Goal: Task Accomplishment & Management: Manage account settings

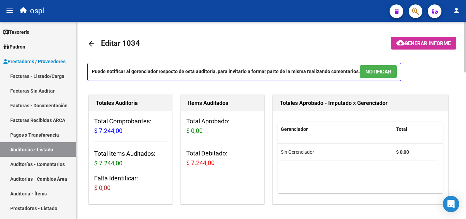
scroll to position [0, 67]
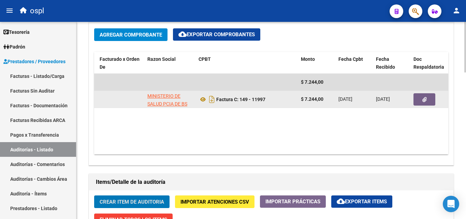
click at [409, 93] on datatable-body-cell "[DATE]" at bounding box center [392, 99] width 38 height 17
click at [427, 98] on icon "button" at bounding box center [425, 99] width 4 height 5
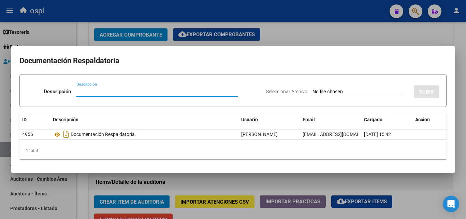
click at [339, 91] on input "Seleccionar Archivo" at bounding box center [358, 92] width 90 height 6
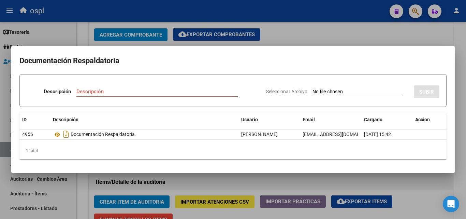
click at [338, 35] on div at bounding box center [233, 109] width 466 height 219
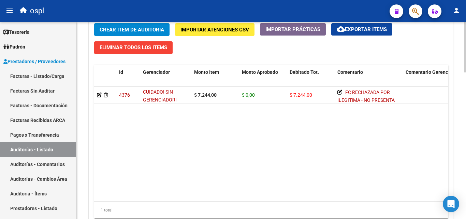
scroll to position [538, 0]
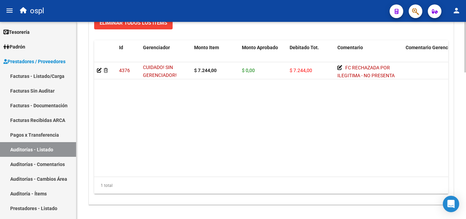
drag, startPoint x: 189, startPoint y: 171, endPoint x: 336, endPoint y: 183, distance: 147.6
click at [336, 183] on div "Id Gerenciador Monto Item Monto Aprobado Debitado Tot. Comentario Comentario Ge…" at bounding box center [271, 117] width 354 height 154
click at [211, 185] on div "1 total" at bounding box center [271, 185] width 354 height 17
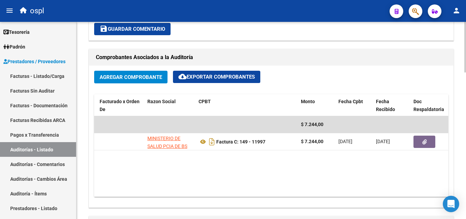
scroll to position [0, 0]
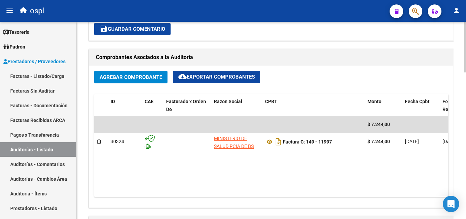
drag, startPoint x: 244, startPoint y: 190, endPoint x: 307, endPoint y: 193, distance: 62.5
click at [307, 193] on datatable-body "$ 7.244,00 30324 MINISTERIO DE SALUD PCIA DE BS AS O. P. Factura C: 149 - 11997…" at bounding box center [271, 156] width 354 height 81
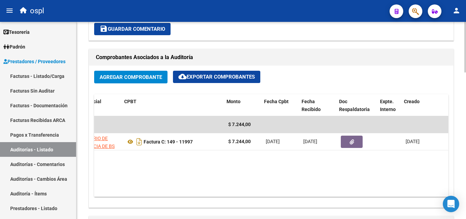
scroll to position [0, 141]
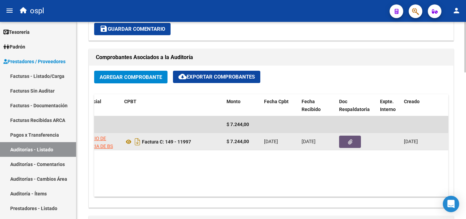
click at [351, 136] on button "button" at bounding box center [350, 142] width 22 height 12
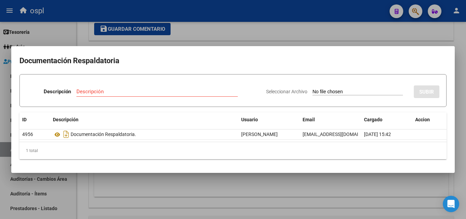
click at [354, 94] on input "Seleccionar Archivo" at bounding box center [358, 92] width 90 height 6
type input "C:\fakepath\RECHAZO X ILEGITIMA - FC 11997.pdf"
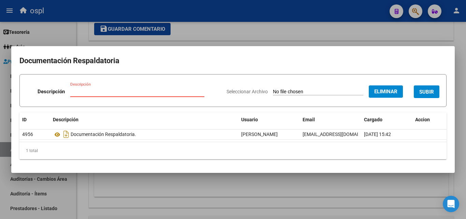
click at [119, 94] on input "Descripción" at bounding box center [137, 91] width 134 height 6
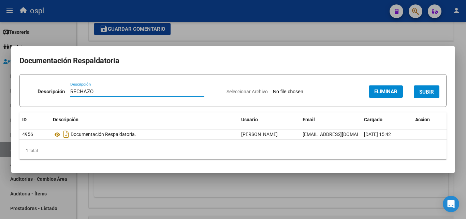
type input "RECHAZO"
click at [430, 93] on span "SUBIR" at bounding box center [426, 92] width 15 height 6
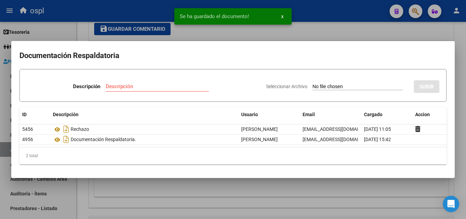
click at [91, 189] on div at bounding box center [233, 109] width 466 height 219
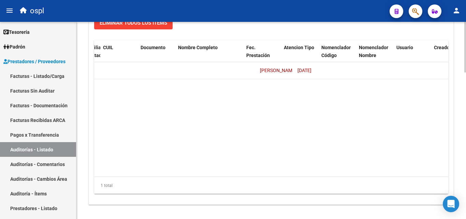
scroll to position [0, 0]
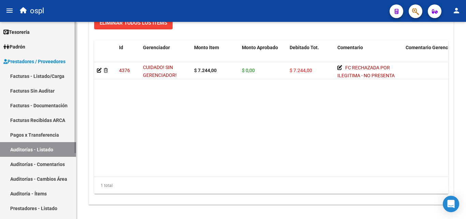
click at [47, 77] on link "Facturas - Listado/Carga" at bounding box center [38, 76] width 76 height 15
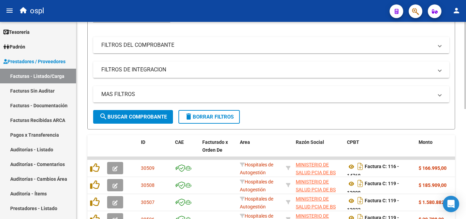
scroll to position [43, 0]
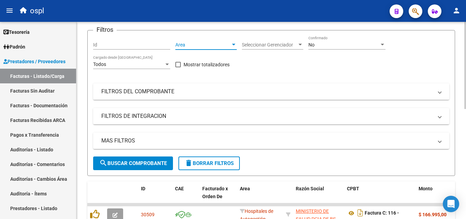
click at [195, 47] on span "Area" at bounding box center [202, 45] width 55 height 6
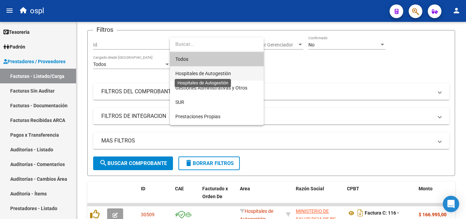
click at [196, 72] on span "Hospitales de Autogestión" at bounding box center [203, 73] width 56 height 5
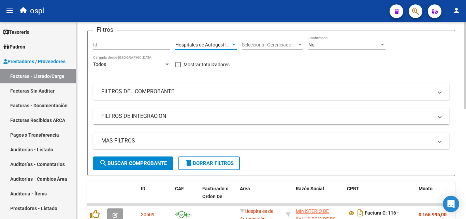
click at [335, 42] on div "No" at bounding box center [344, 45] width 71 height 6
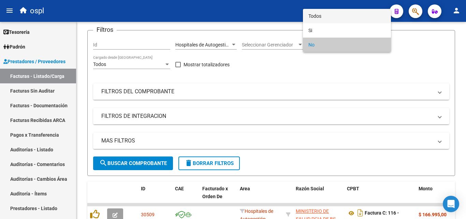
click at [335, 18] on span "Todos" at bounding box center [347, 16] width 77 height 14
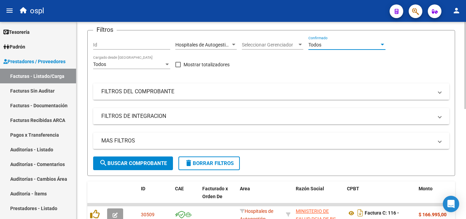
click at [206, 92] on mat-panel-title "FILTROS DEL COMPROBANTE" at bounding box center [267, 92] width 332 height 8
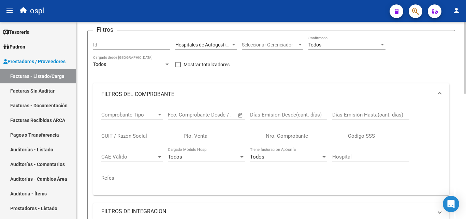
click at [288, 135] on input "Nro. Comprobante" at bounding box center [304, 136] width 77 height 6
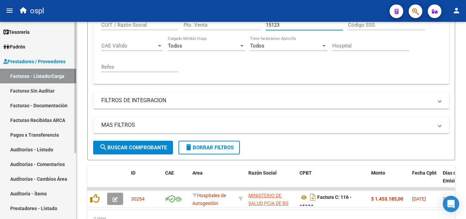
scroll to position [180, 0]
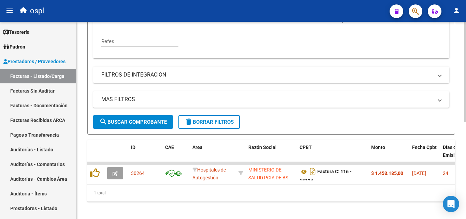
type input "15123"
drag, startPoint x: 332, startPoint y: 46, endPoint x: 227, endPoint y: 110, distance: 123.3
click at [332, 46] on div "Comprobante Tipo Comprobante Tipo Start date – End date Fec. Comprobante Desde …" at bounding box center [271, 11] width 340 height 84
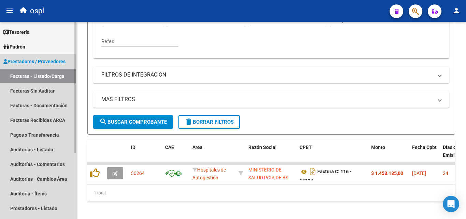
click at [42, 81] on link "Facturas - Listado/Carga" at bounding box center [38, 76] width 76 height 15
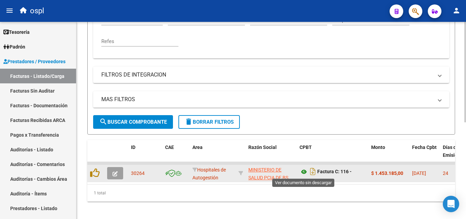
click at [306, 172] on icon at bounding box center [304, 172] width 9 height 8
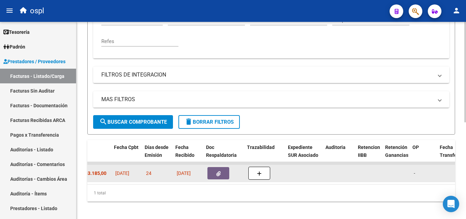
scroll to position [0, 298]
click at [212, 172] on button "button" at bounding box center [217, 173] width 22 height 12
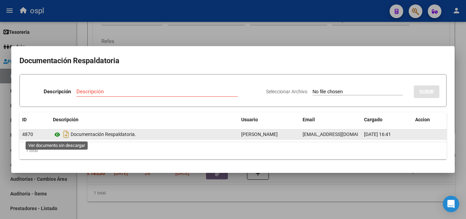
click at [58, 135] on icon at bounding box center [57, 134] width 9 height 8
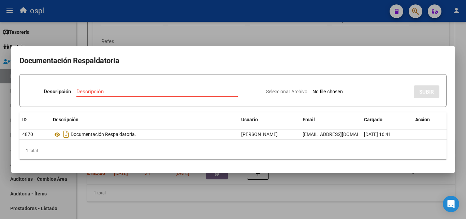
click at [204, 43] on div at bounding box center [233, 109] width 466 height 219
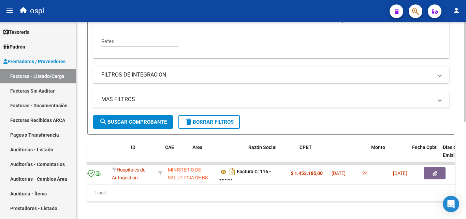
scroll to position [0, 0]
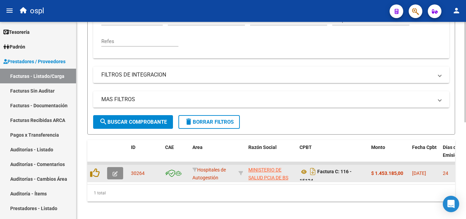
click at [114, 176] on span "button" at bounding box center [115, 173] width 5 height 6
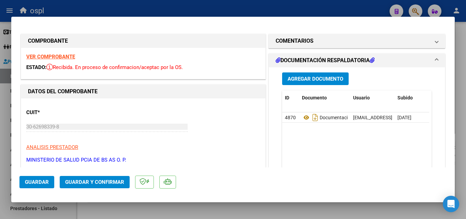
scroll to position [68, 0]
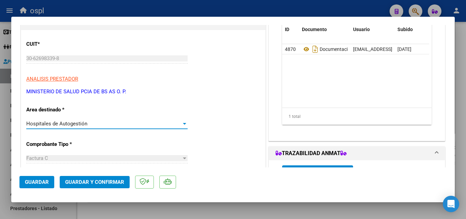
click at [166, 126] on div "Hospitales de Autogestión" at bounding box center [103, 123] width 155 height 6
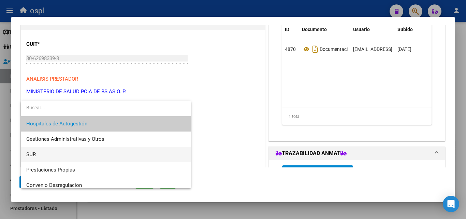
scroll to position [97, 0]
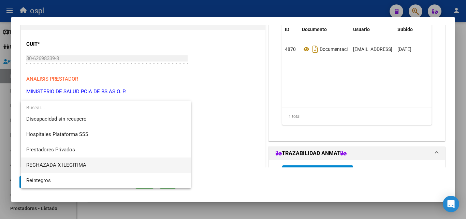
click at [109, 164] on span "RECHAZADA X ILEGITIMA" at bounding box center [105, 164] width 159 height 15
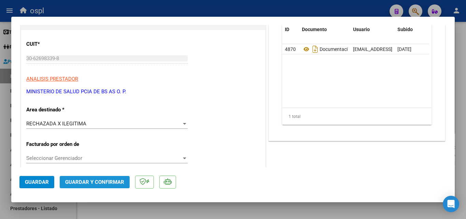
click at [110, 179] on span "Guardar y Confirmar" at bounding box center [94, 182] width 59 height 6
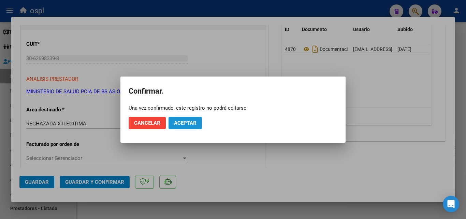
click at [189, 125] on span "Aceptar" at bounding box center [185, 123] width 23 height 6
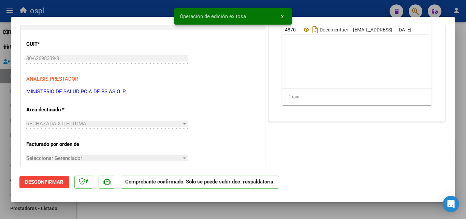
click at [0, 102] on div at bounding box center [233, 109] width 466 height 219
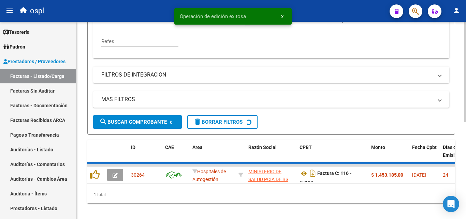
scroll to position [179, 0]
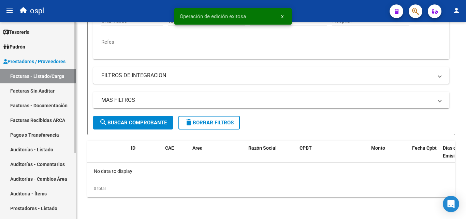
click at [28, 93] on link "Facturas Sin Auditar" at bounding box center [38, 90] width 76 height 15
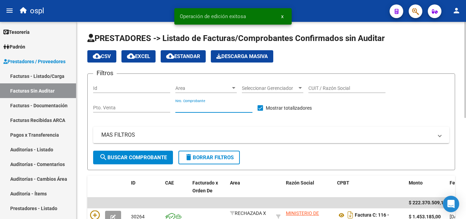
click at [205, 105] on input "Nro. Comprobante" at bounding box center [213, 108] width 77 height 6
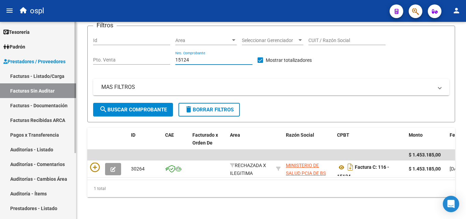
scroll to position [53, 0]
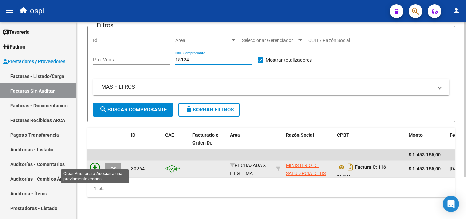
type input "15124"
click at [91, 162] on icon at bounding box center [95, 167] width 10 height 10
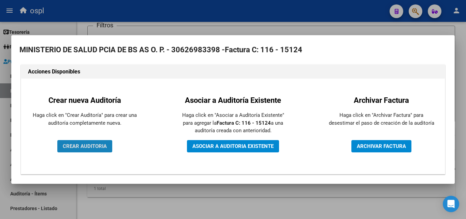
click at [93, 147] on span "CREAR AUDITORIA" at bounding box center [85, 146] width 44 height 6
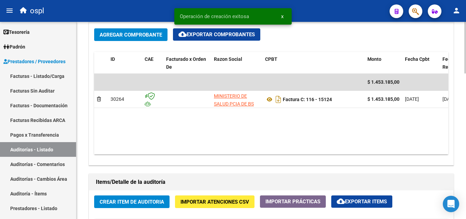
scroll to position [410, 0]
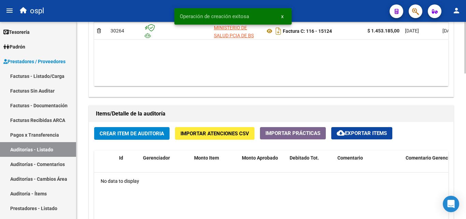
click at [154, 129] on button "Crear Item de Auditoria" at bounding box center [131, 133] width 75 height 13
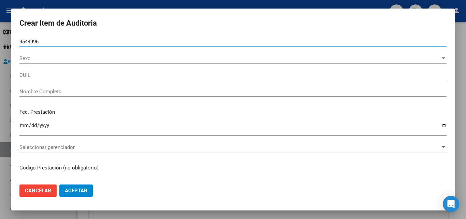
type input "95449960"
type input "27954499605"
type input "[PERSON_NAME]"
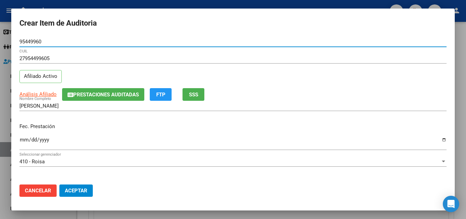
type input "95449960"
click at [192, 94] on span "SSS" at bounding box center [193, 94] width 9 height 6
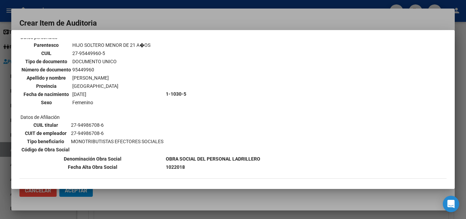
scroll to position [366, 0]
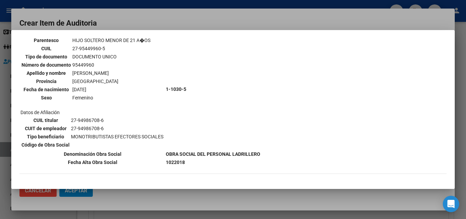
click at [3, 122] on div at bounding box center [233, 109] width 466 height 219
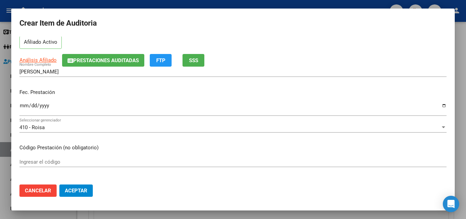
scroll to position [0, 0]
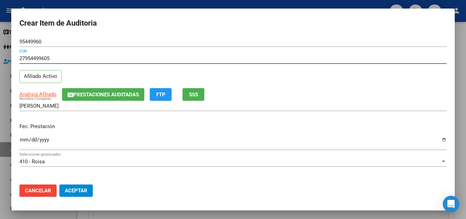
drag, startPoint x: 72, startPoint y: 59, endPoint x: 0, endPoint y: 37, distance: 75.4
click at [0, 38] on div "Crear Item de Auditoria 95449960 Nro Documento 27954499605 CUIL Afiliado Activo…" at bounding box center [233, 109] width 466 height 219
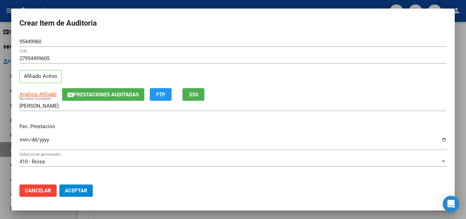
drag, startPoint x: 49, startPoint y: 38, endPoint x: 0, endPoint y: 35, distance: 49.6
click at [0, 35] on div "Crear Item de Auditoria 95449960 Nro Documento 27954499605 CUIL Afiliado Activo…" at bounding box center [233, 109] width 466 height 219
click at [50, 41] on input "95449960" at bounding box center [232, 42] width 427 height 6
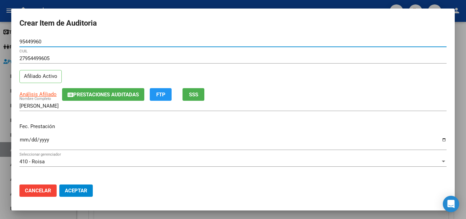
drag, startPoint x: 0, startPoint y: 31, endPoint x: 0, endPoint y: 27, distance: 4.1
click at [0, 29] on div "Crear Item de Auditoria 95449960 Nro Documento 27954499605 CUIL Afiliado Activo…" at bounding box center [233, 109] width 466 height 219
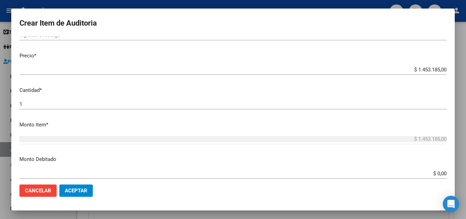
scroll to position [171, 0]
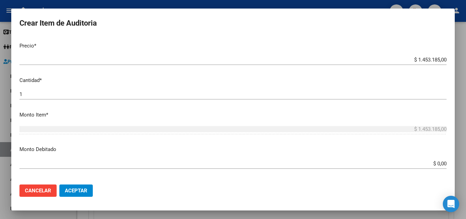
drag, startPoint x: 418, startPoint y: 167, endPoint x: 454, endPoint y: 165, distance: 35.9
click at [454, 165] on mat-dialog-content "Nro Documento 27954499605 CUIL Afiliado Activo Análisis Afiliado Prestaciones A…" at bounding box center [233, 108] width 444 height 142
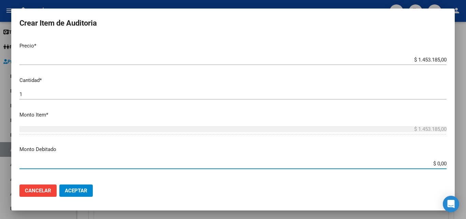
drag, startPoint x: 433, startPoint y: 163, endPoint x: 458, endPoint y: 163, distance: 24.6
click at [456, 163] on div "Crear Item de Auditoria Nro Documento 27954499605 CUIL Afiliado Activo Análisis…" at bounding box center [233, 109] width 466 height 219
type input "$ 1.453.185,00"
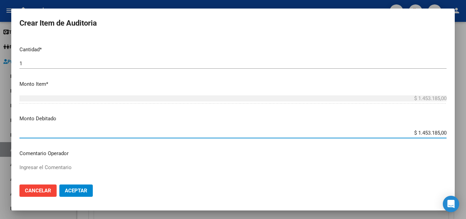
scroll to position [273, 0]
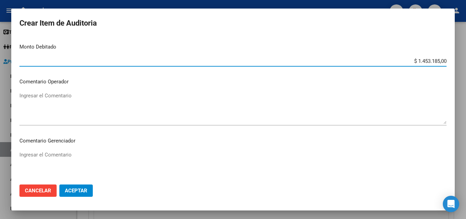
click at [135, 106] on textarea "Ingresar el Comentario" at bounding box center [232, 108] width 427 height 32
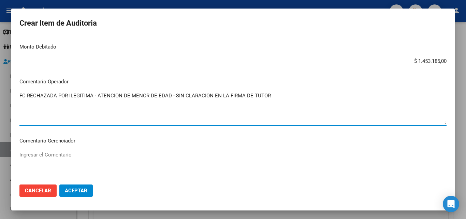
type textarea "FC RECHAZADA POR ILEGITIMA - ATENCION DE MENOR DE EDAD - SIN CLARACION EN LA FI…"
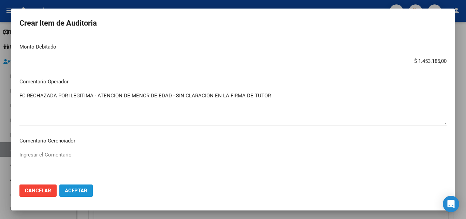
click at [72, 190] on span "Aceptar" at bounding box center [76, 190] width 23 height 6
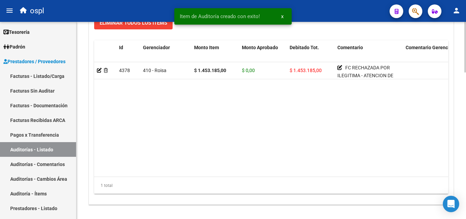
scroll to position [546, 0]
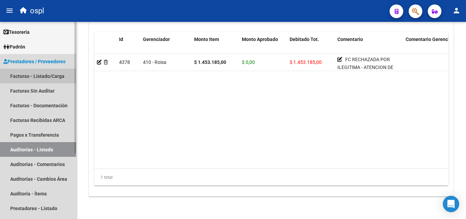
click at [42, 72] on link "Facturas - Listado/Carga" at bounding box center [38, 76] width 76 height 15
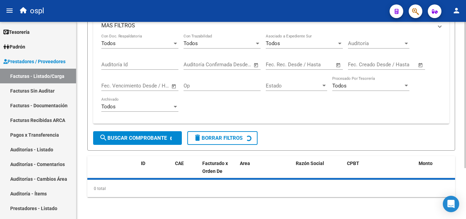
scroll to position [69, 0]
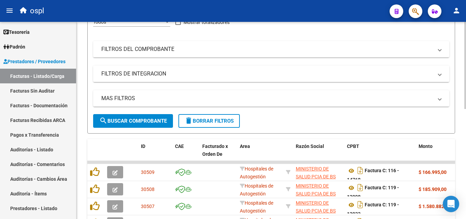
scroll to position [43, 0]
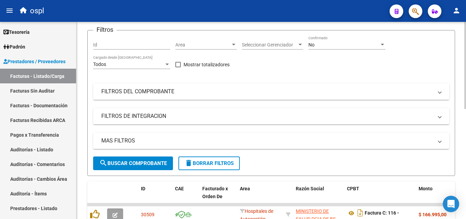
click at [186, 85] on mat-expansion-panel-header "FILTROS DEL COMPROBANTE" at bounding box center [271, 91] width 356 height 16
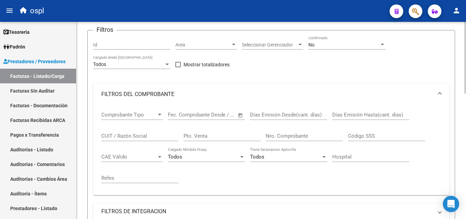
click at [289, 138] on input "Nro. Comprobante" at bounding box center [304, 136] width 77 height 6
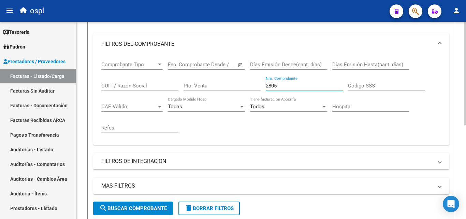
scroll to position [146, 0]
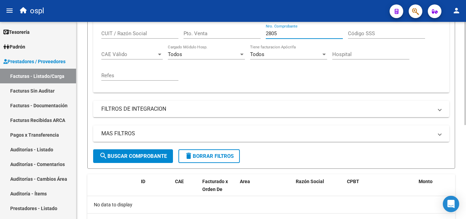
type input "2805"
click at [138, 154] on span "search Buscar Comprobante" at bounding box center [133, 156] width 68 height 6
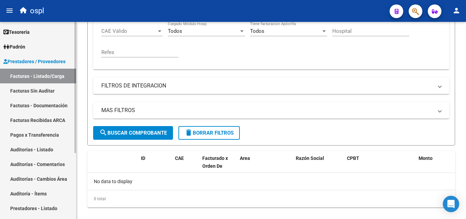
scroll to position [179, 0]
